Goal: Obtain resource: Obtain resource

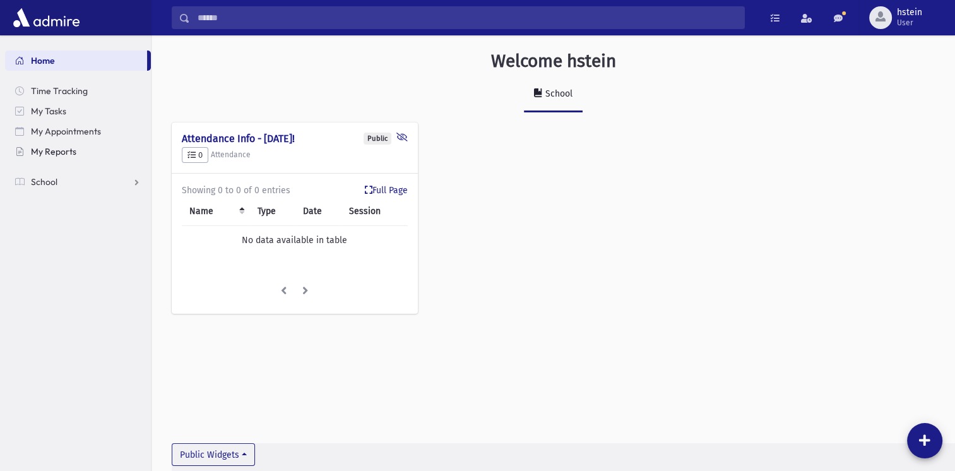
click at [71, 151] on span "My Reports" at bounding box center [53, 151] width 45 height 11
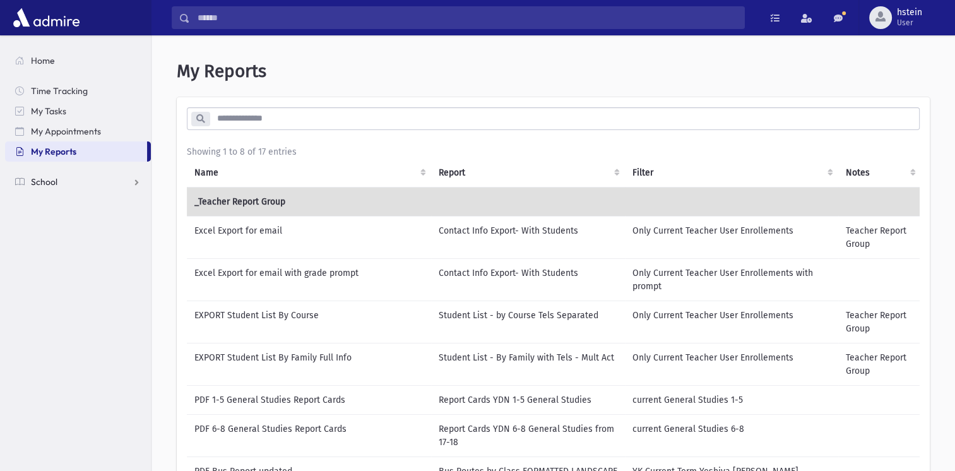
click at [139, 179] on link "School" at bounding box center [78, 182] width 146 height 20
click at [74, 201] on link "Students" at bounding box center [78, 202] width 146 height 20
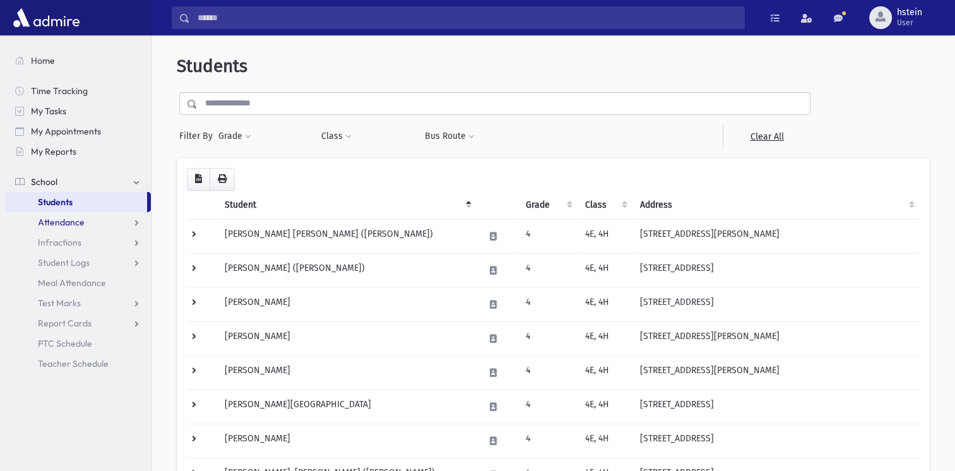
click at [132, 221] on link "Attendance" at bounding box center [78, 222] width 146 height 20
click at [54, 261] on span "List" at bounding box center [55, 262] width 14 height 11
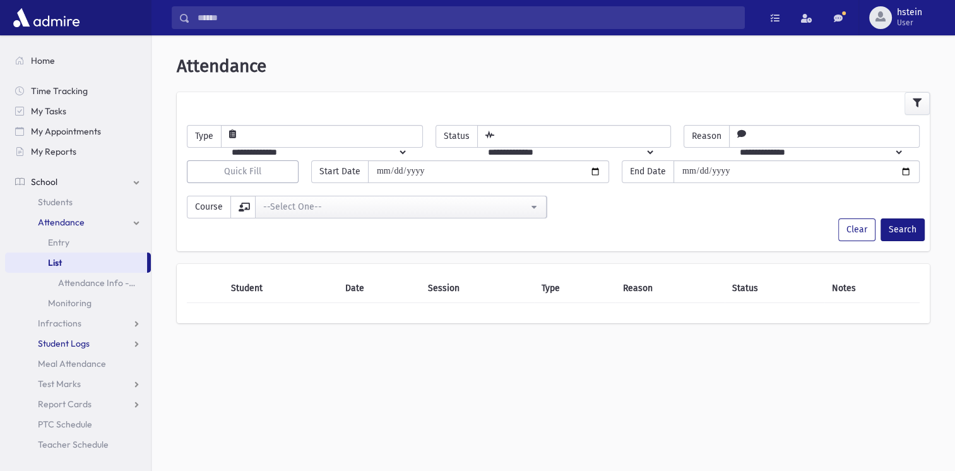
click at [102, 343] on link "Student Logs" at bounding box center [78, 343] width 146 height 20
click at [56, 380] on span "List" at bounding box center [55, 383] width 14 height 11
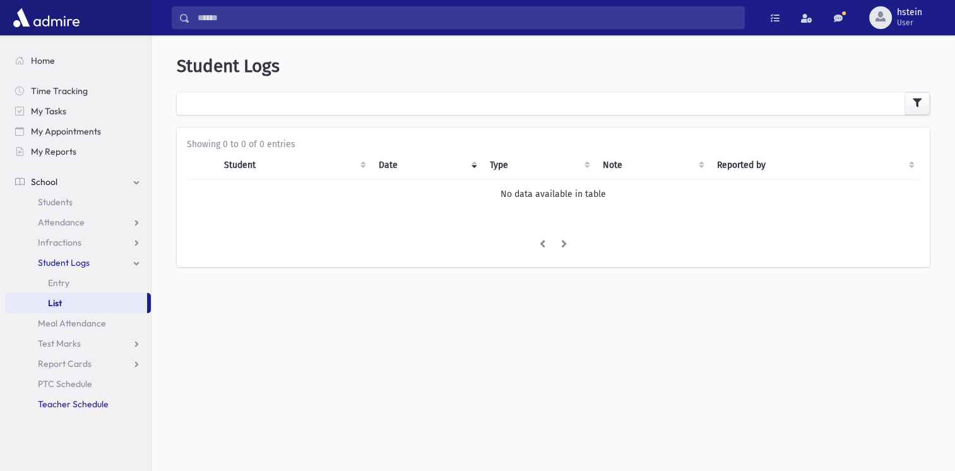
click at [98, 402] on span "Teacher Schedule" at bounding box center [73, 403] width 71 height 11
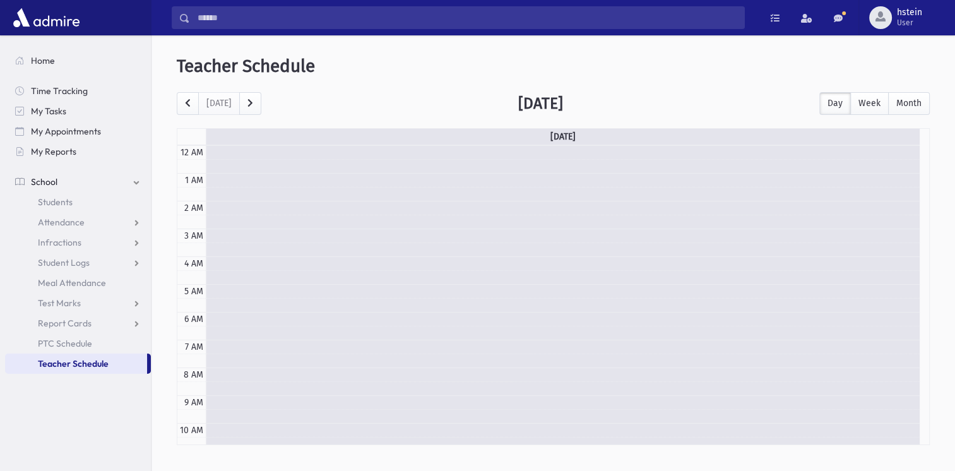
scroll to position [166, 0]
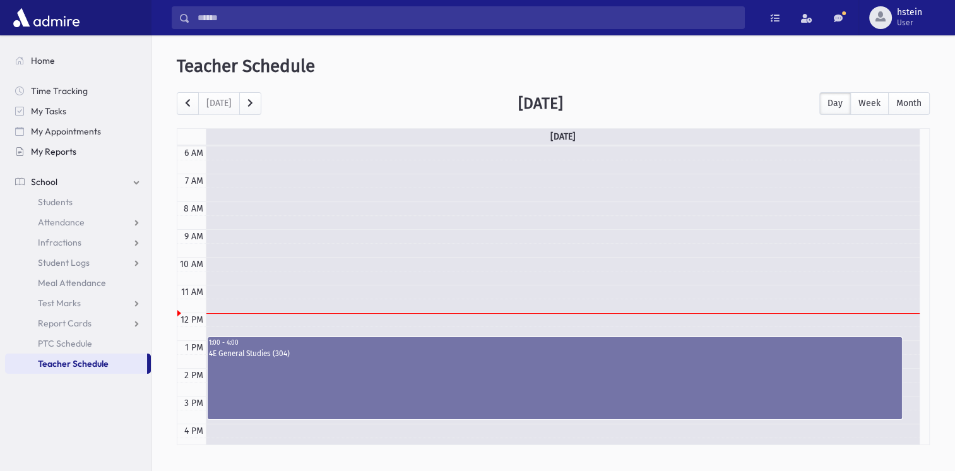
click at [73, 150] on span "My Reports" at bounding box center [53, 151] width 45 height 11
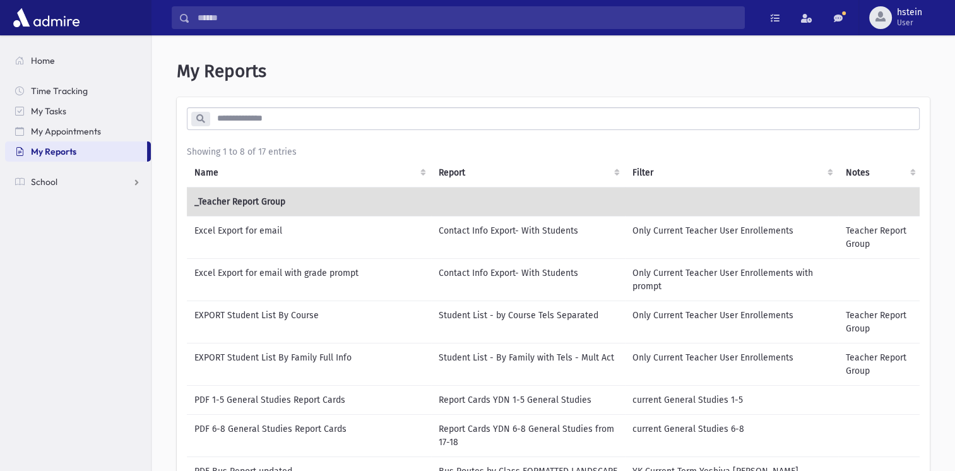
click at [464, 271] on td "Contact Info Export- With Students" at bounding box center [528, 279] width 194 height 42
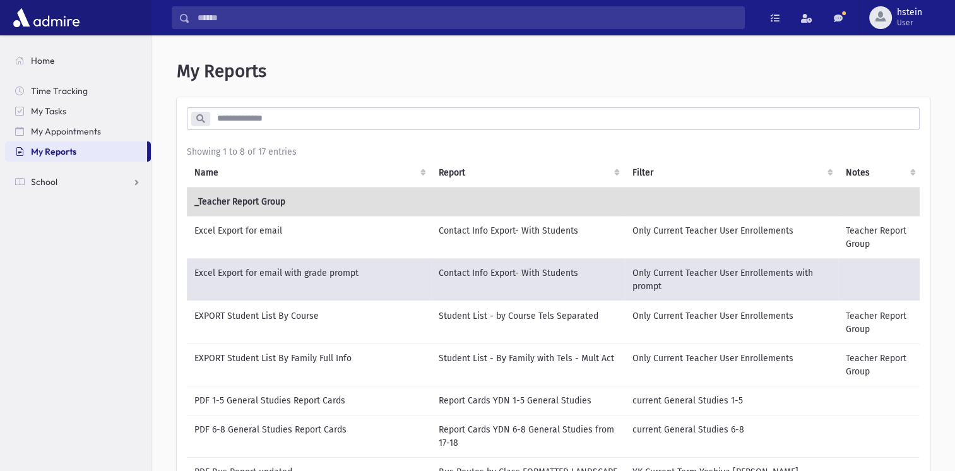
click at [219, 117] on input "search" at bounding box center [564, 118] width 709 height 23
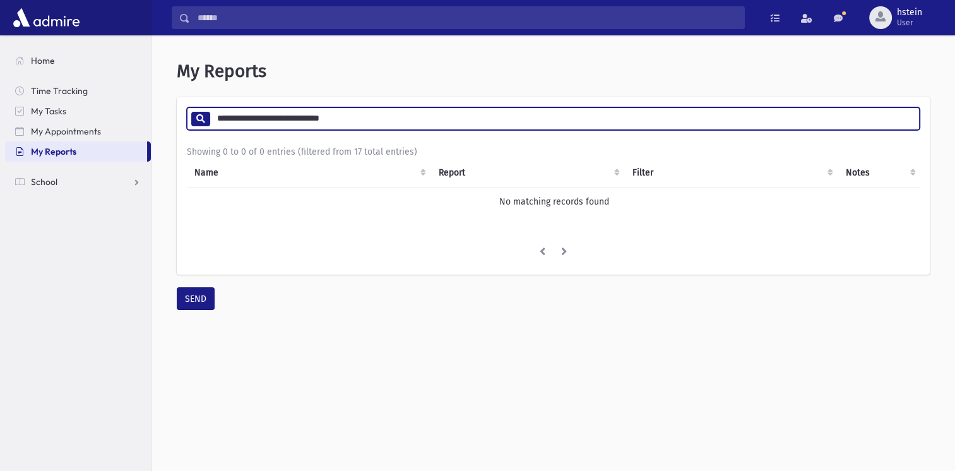
type input "**********"
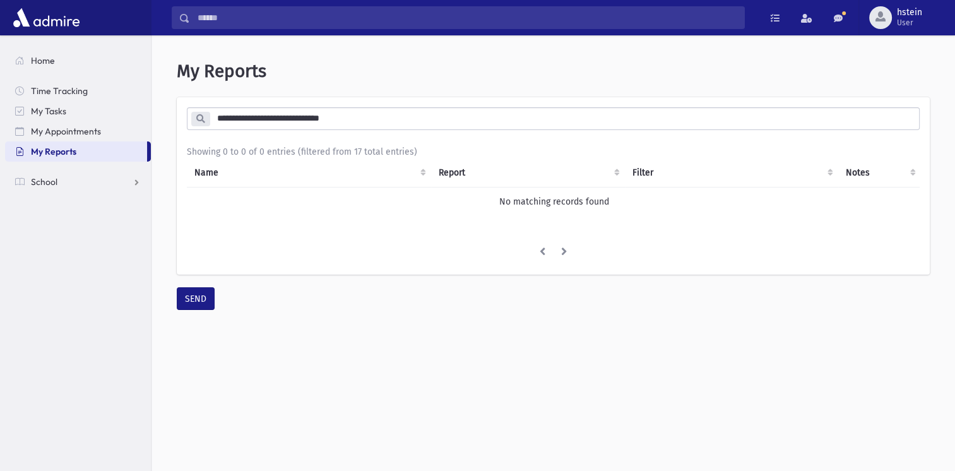
click at [200, 117] on icon at bounding box center [200, 118] width 9 height 9
click at [200, 116] on icon at bounding box center [200, 118] width 9 height 9
click at [425, 169] on th "Name" at bounding box center [309, 172] width 244 height 29
click at [425, 172] on th "Name" at bounding box center [309, 172] width 244 height 29
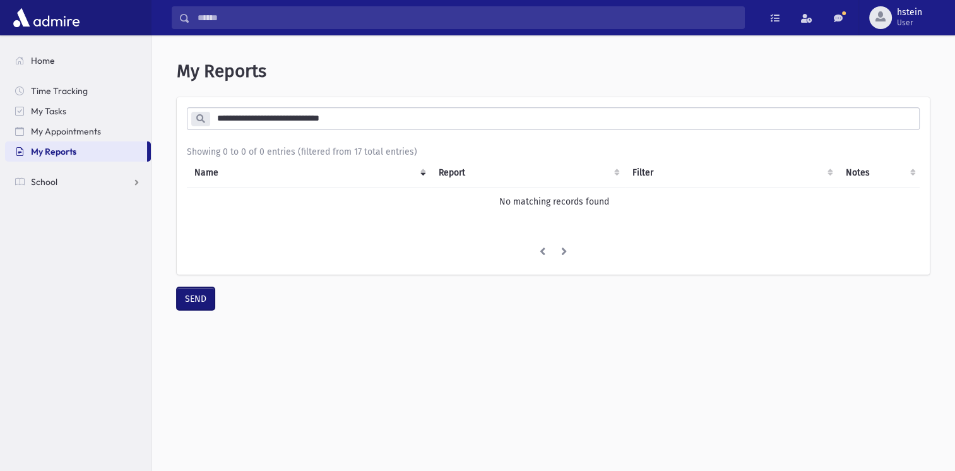
click at [191, 304] on button "SEND" at bounding box center [196, 298] width 38 height 23
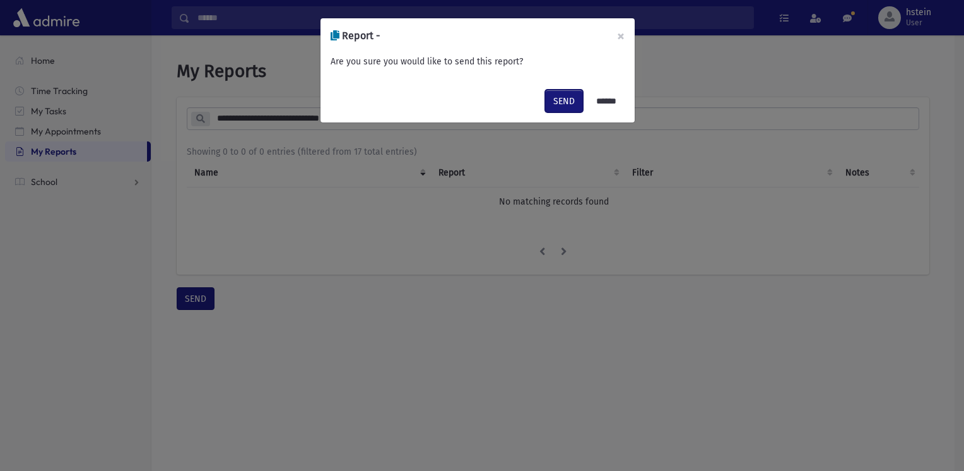
click at [559, 100] on button "SEND" at bounding box center [564, 101] width 38 height 23
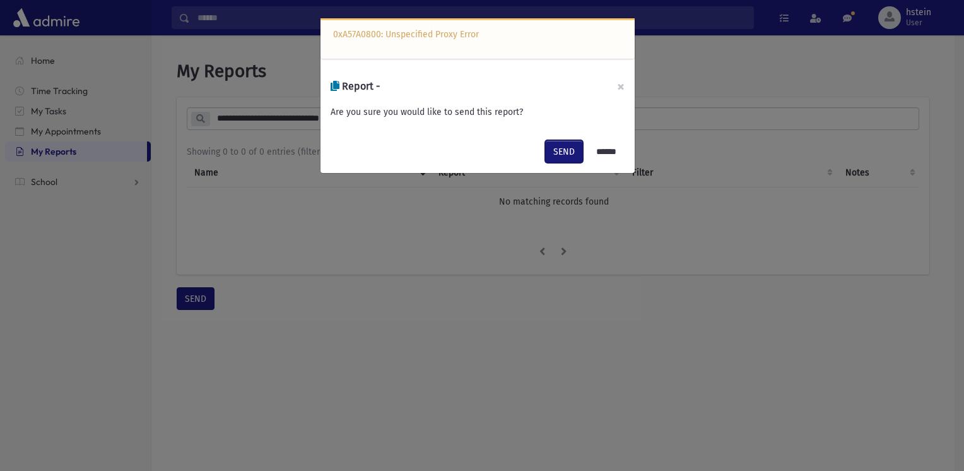
click at [557, 140] on button "SEND" at bounding box center [564, 151] width 38 height 23
click at [606, 146] on input "******" at bounding box center [606, 151] width 37 height 23
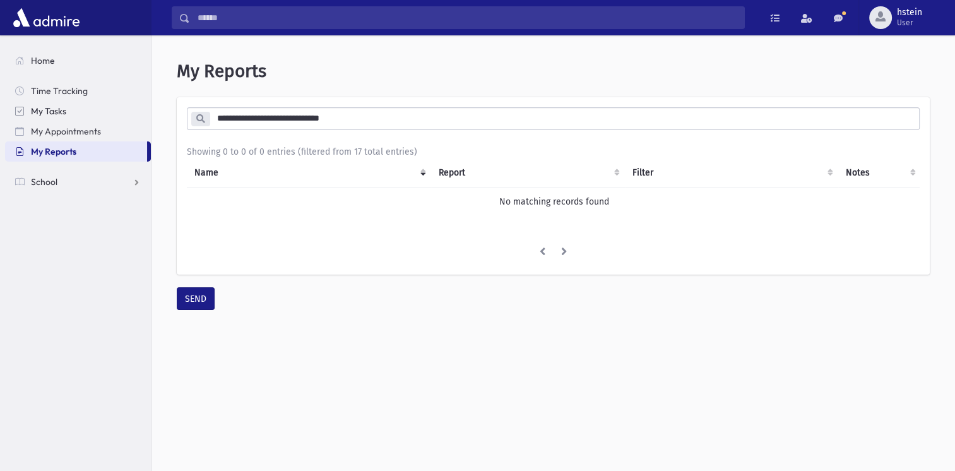
click at [36, 112] on span "My Tasks" at bounding box center [48, 110] width 35 height 11
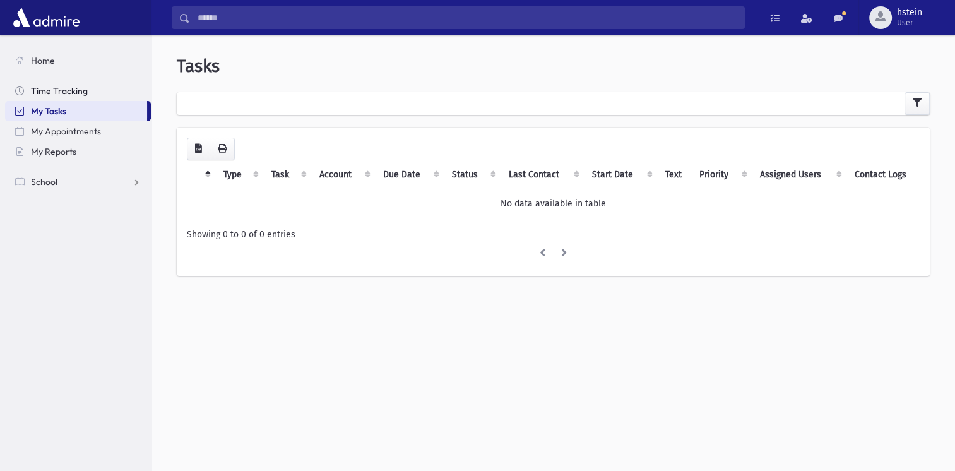
click at [33, 89] on span "Time Tracking" at bounding box center [59, 90] width 57 height 11
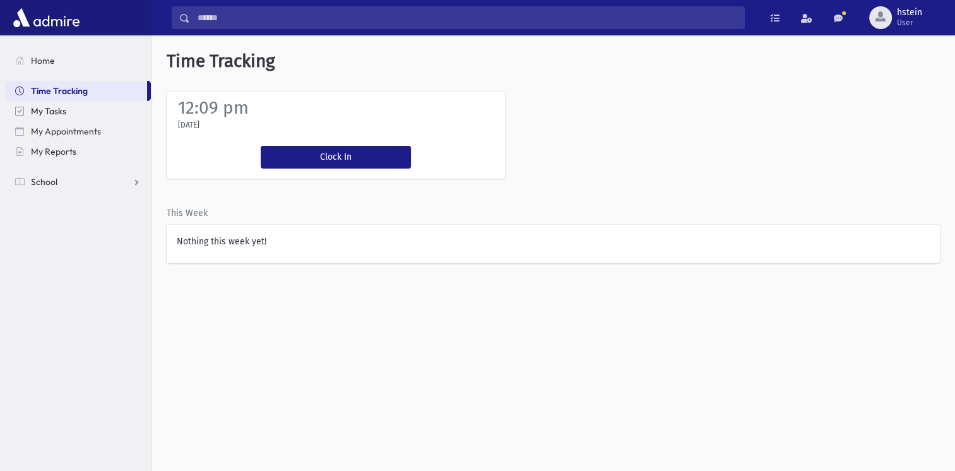
click at [42, 111] on span "My Tasks" at bounding box center [48, 110] width 35 height 11
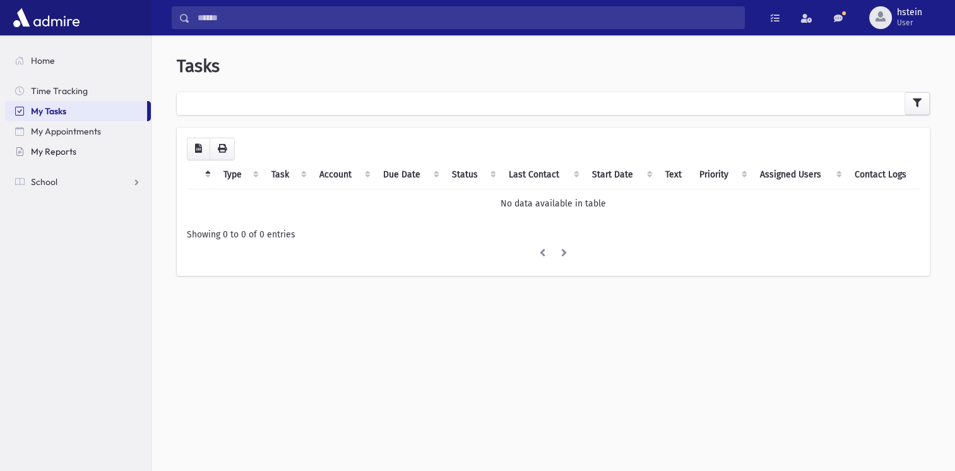
click at [61, 151] on span "My Reports" at bounding box center [53, 151] width 45 height 11
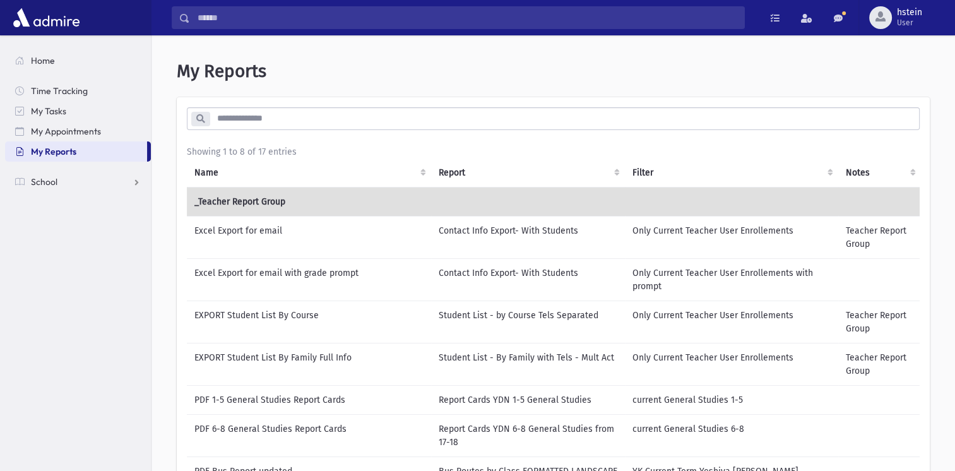
click at [202, 312] on td "EXPORT Student List By Course" at bounding box center [309, 321] width 244 height 42
